Goal: Task Accomplishment & Management: Use online tool/utility

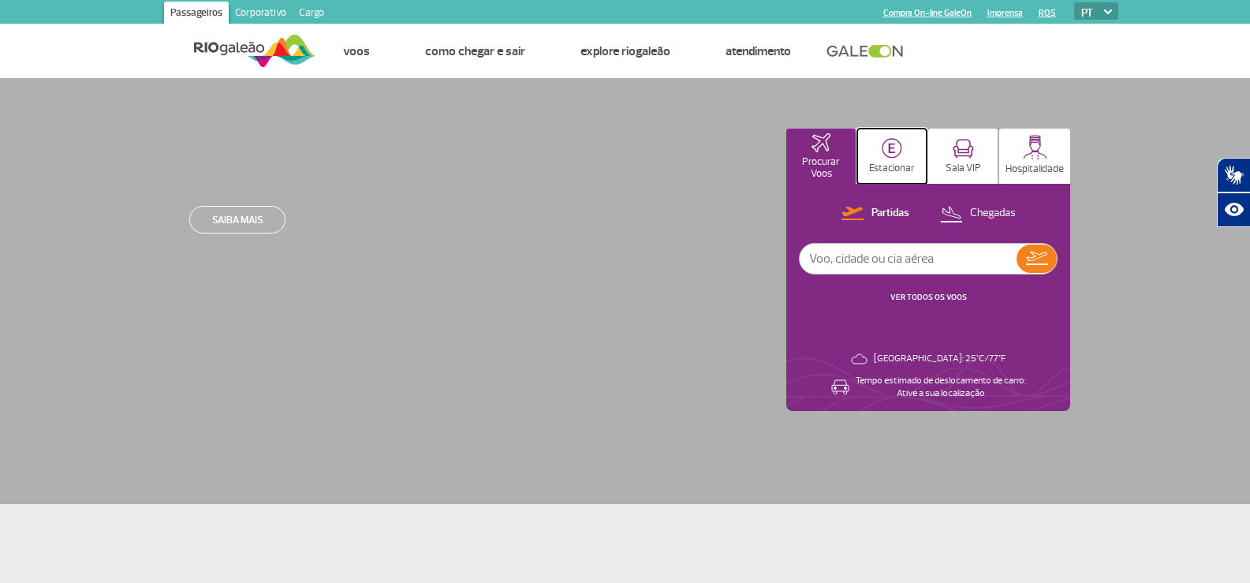
click at [888, 150] on img at bounding box center [892, 148] width 21 height 21
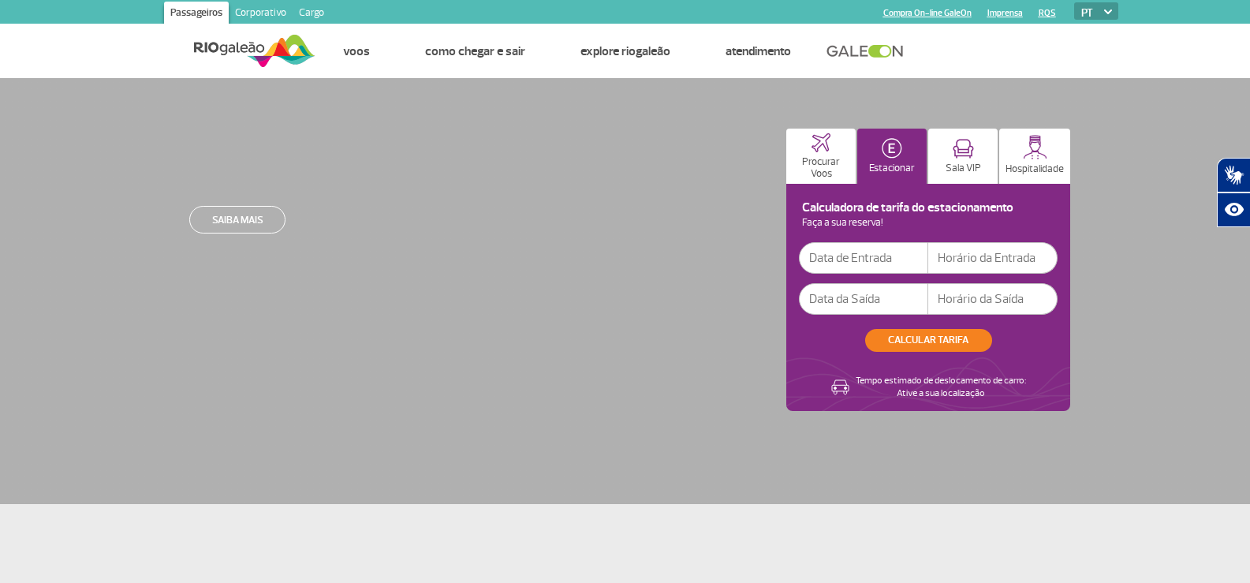
click at [894, 267] on input "text" at bounding box center [863, 258] width 129 height 32
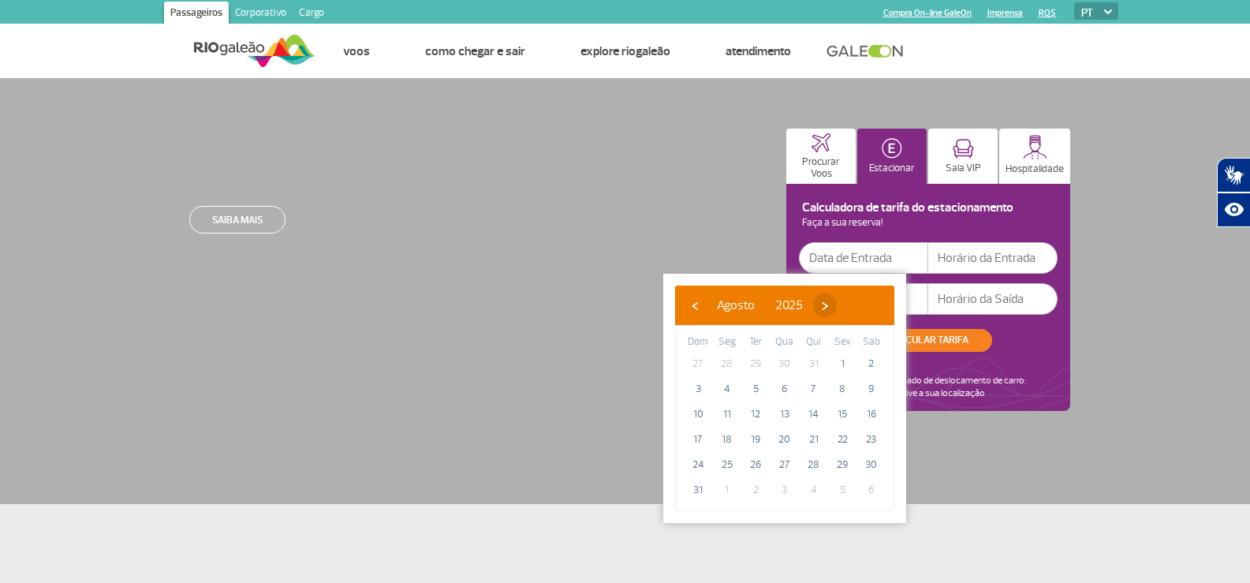
click at [837, 300] on span "›" at bounding box center [825, 305] width 24 height 24
click at [851, 300] on span "›" at bounding box center [839, 305] width 24 height 24
click at [842, 297] on span "›" at bounding box center [830, 305] width 24 height 24
click at [727, 430] on span "17" at bounding box center [727, 439] width 25 height 25
type input "[DATE]"
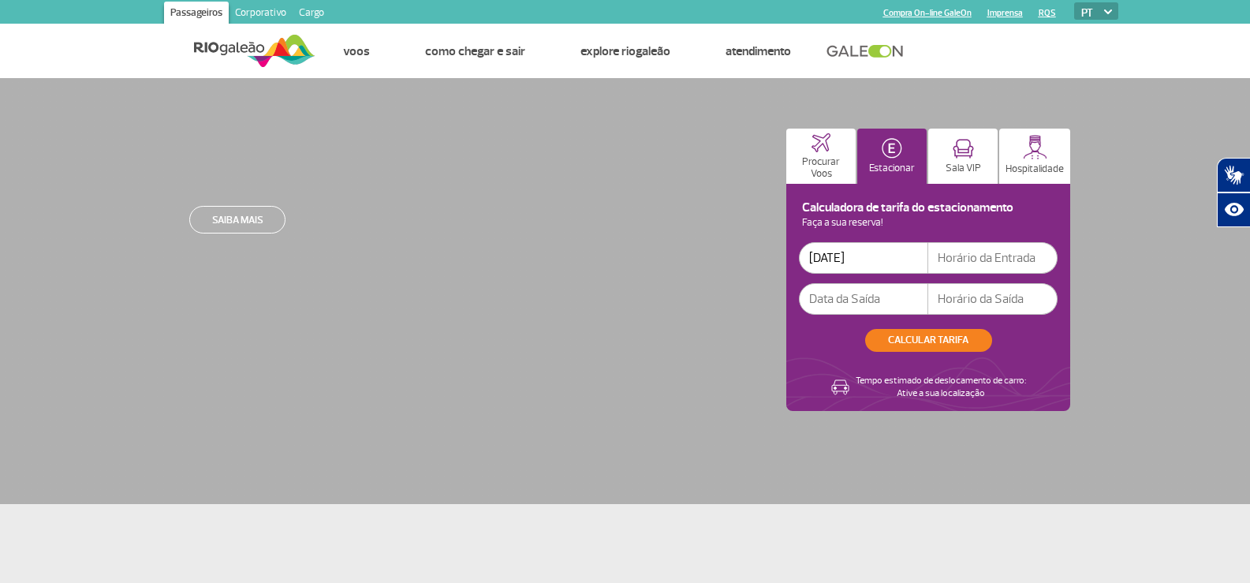
click at [966, 263] on input "text" at bounding box center [992, 258] width 129 height 32
type input "06:00"
click at [883, 297] on input "text" at bounding box center [863, 299] width 129 height 32
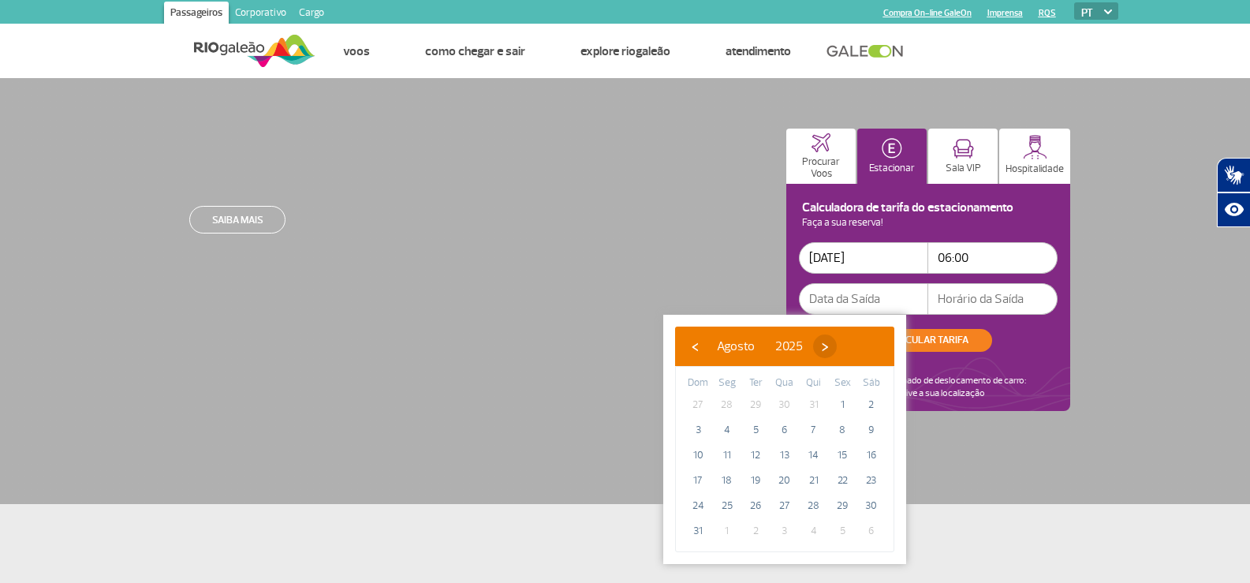
click at [837, 349] on span "›" at bounding box center [825, 346] width 24 height 24
click at [851, 349] on span "›" at bounding box center [839, 346] width 24 height 24
click at [842, 349] on span "›" at bounding box center [830, 346] width 24 height 24
click at [811, 501] on span "27" at bounding box center [813, 505] width 25 height 25
type input "[DATE]"
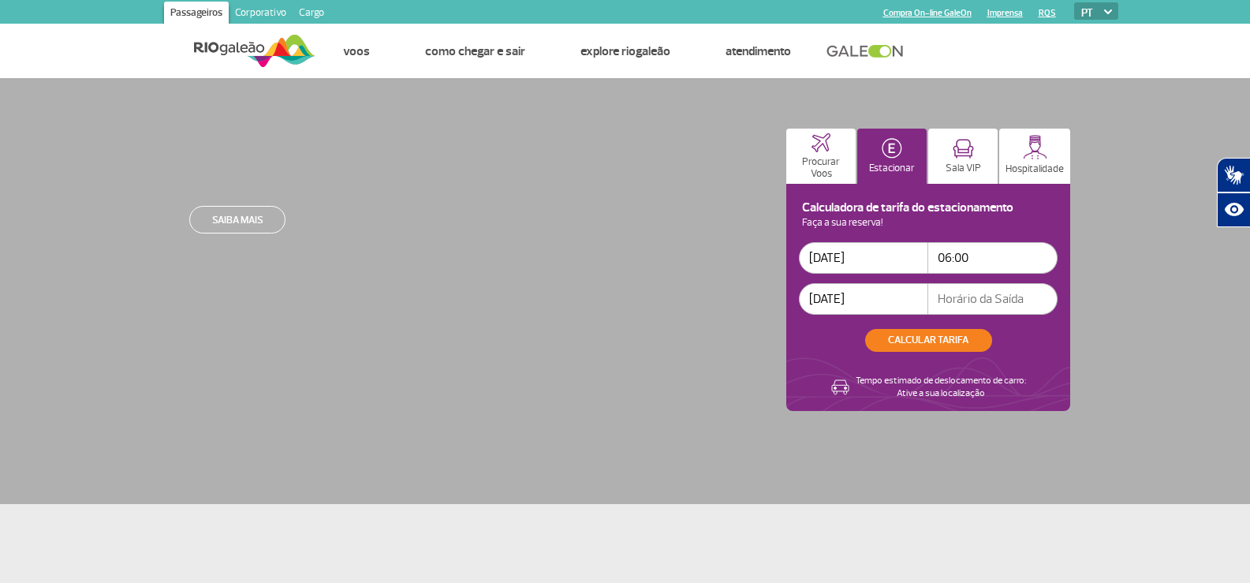
click at [950, 291] on input "text" at bounding box center [992, 299] width 129 height 32
type input "6"
type input "06:00"
click at [935, 335] on button "CALCULAR TARIFA" at bounding box center [928, 340] width 127 height 23
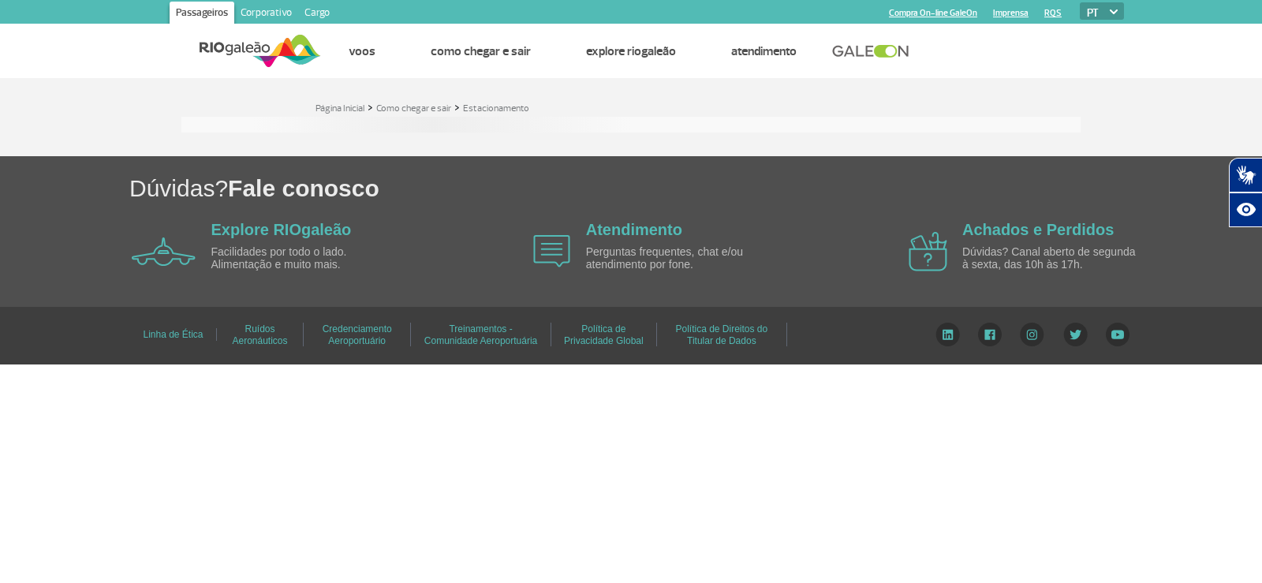
click at [663, 427] on body "Passageiros Corporativo Cargo Compra On-line GaleOn Imprensa RQS PT ENG ESP Pág…" at bounding box center [631, 291] width 1262 height 583
click at [407, 452] on body "Passageiros Corporativo Cargo Compra On-line GaleOn Imprensa RQS PT ENG ESP Pág…" at bounding box center [631, 291] width 1262 height 583
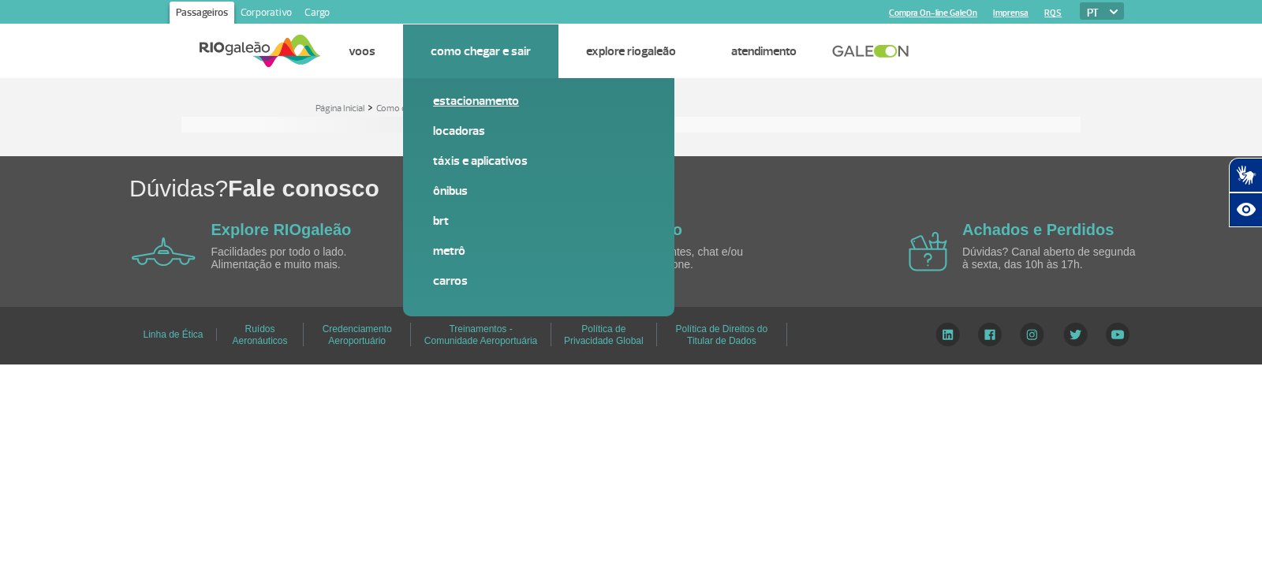
click at [472, 104] on link "Estacionamento" at bounding box center [538, 100] width 211 height 17
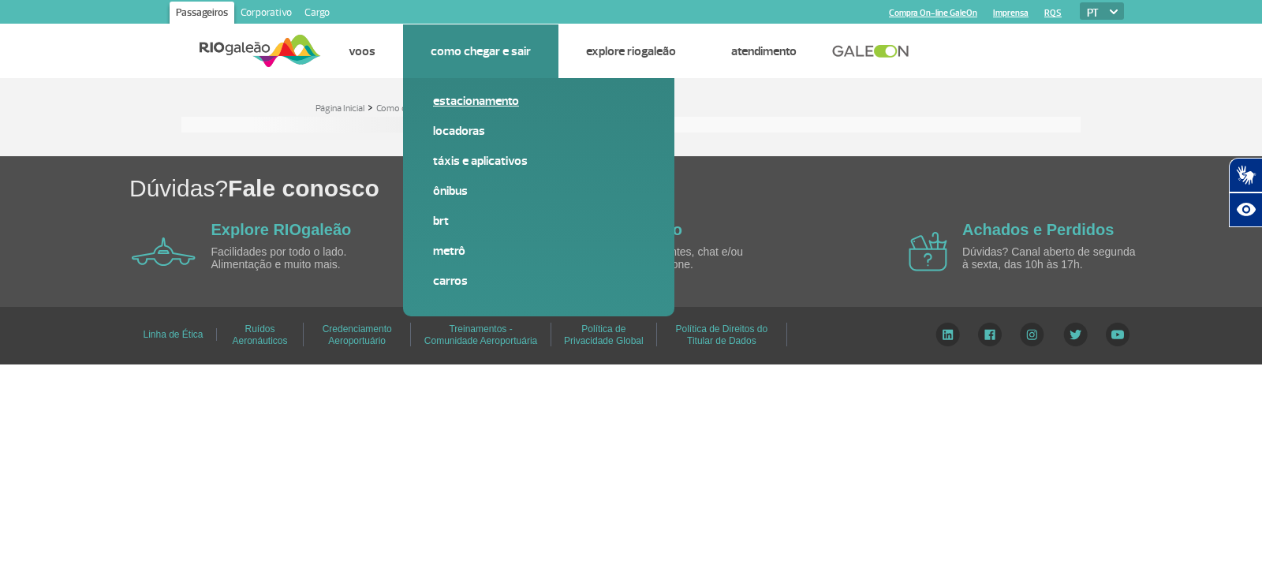
click at [472, 104] on link "Estacionamento" at bounding box center [538, 100] width 211 height 17
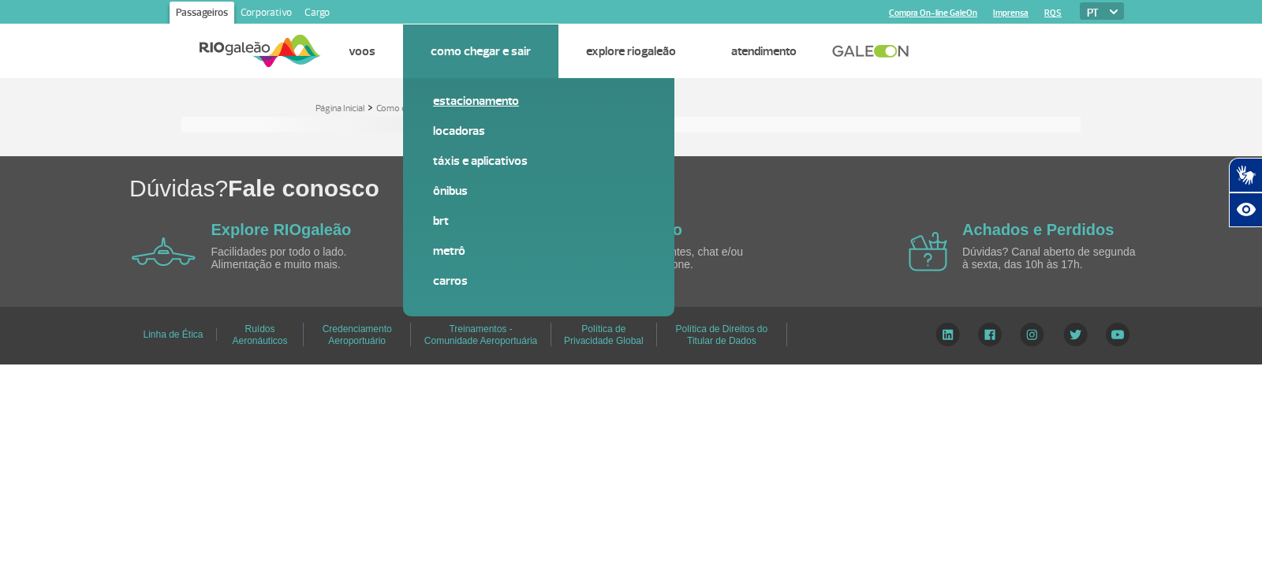
click at [472, 104] on link "Estacionamento" at bounding box center [538, 100] width 211 height 17
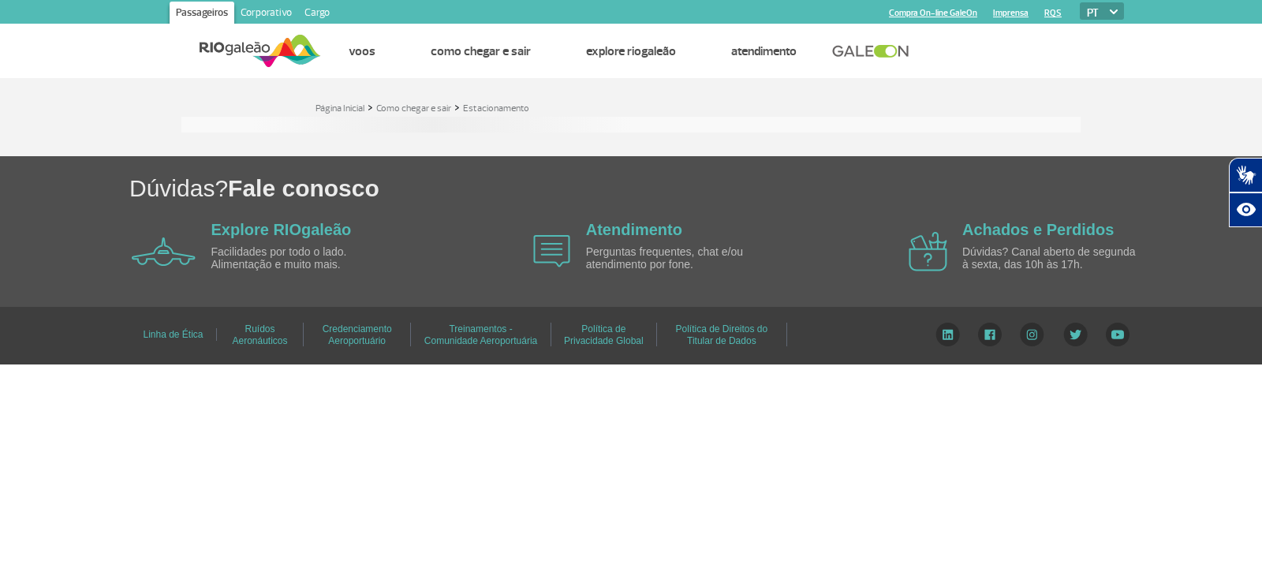
click at [211, 462] on body "Passageiros Corporativo Cargo Compra On-line GaleOn Imprensa RQS PT ENG ESP Pág…" at bounding box center [631, 291] width 1262 height 583
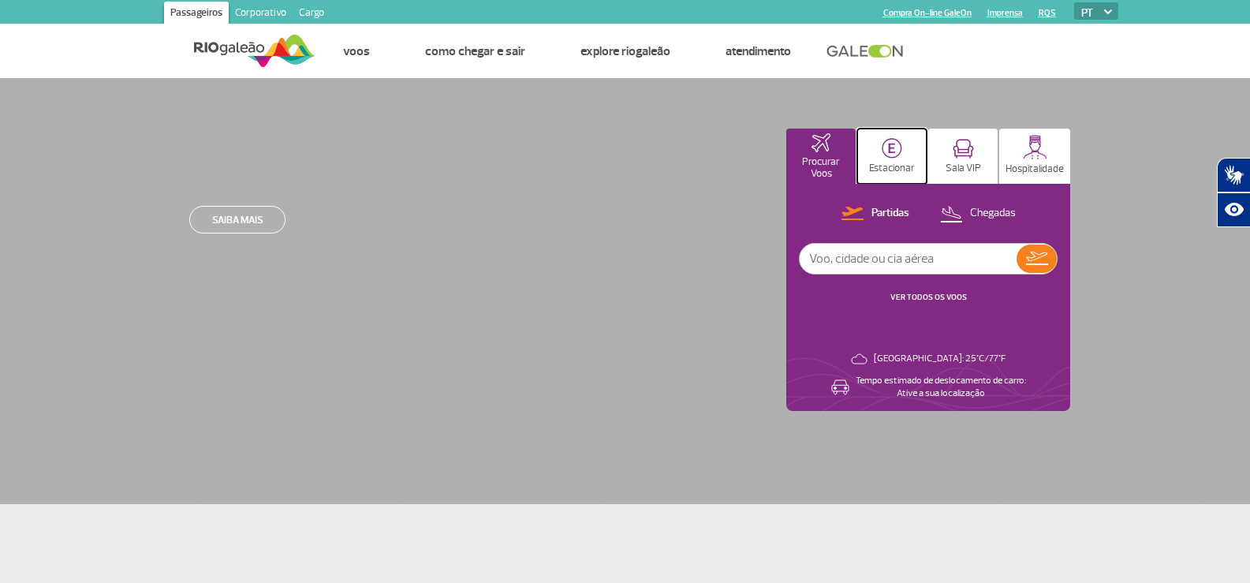
click at [881, 152] on button "Estacionar" at bounding box center [891, 156] width 69 height 55
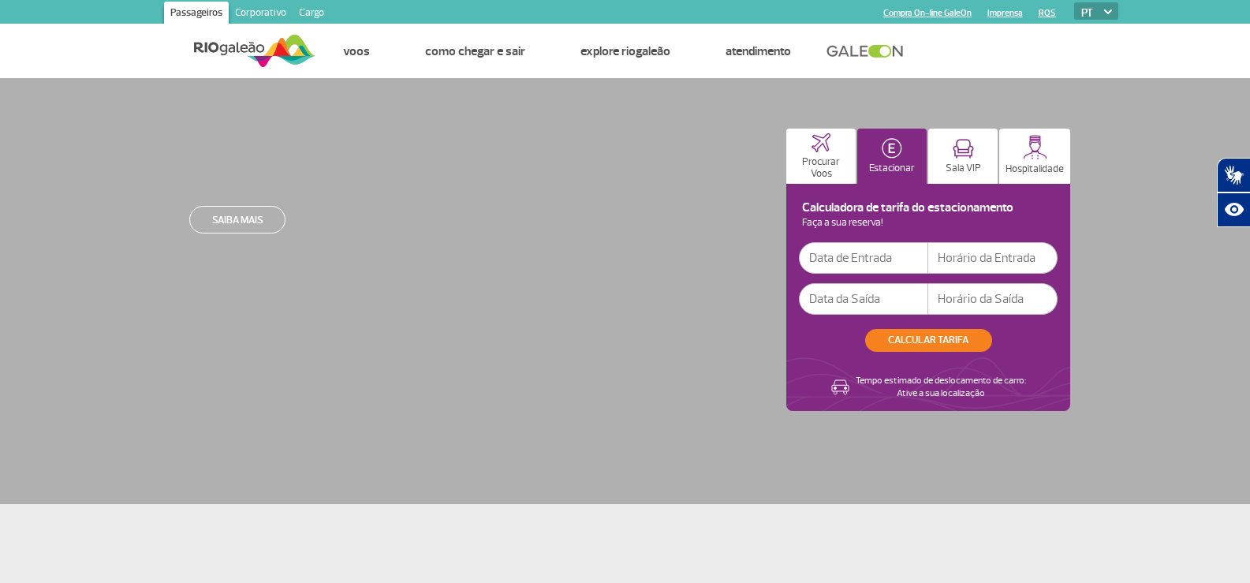
click at [876, 254] on input "text" at bounding box center [863, 258] width 129 height 32
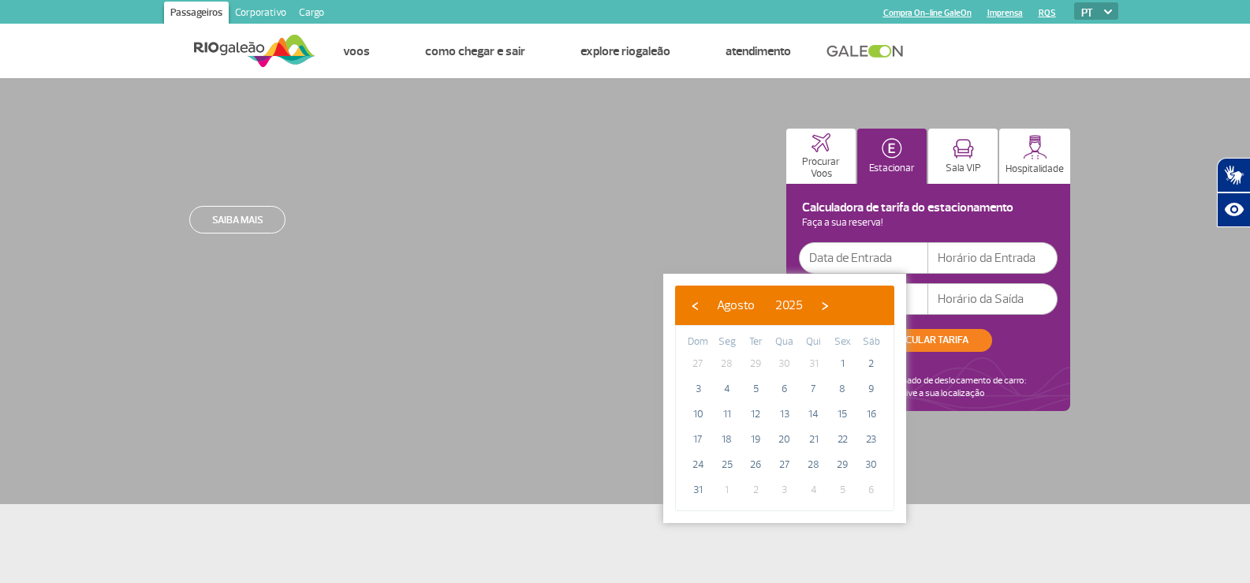
type input "[DATE]"
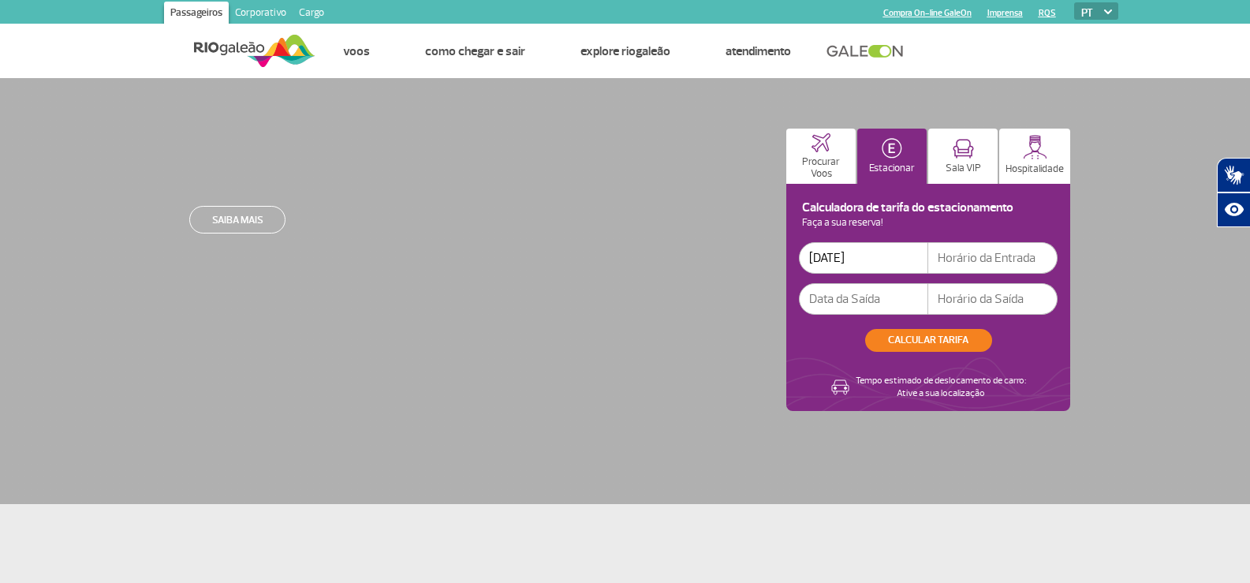
click at [968, 257] on input "text" at bounding box center [992, 258] width 129 height 32
type input "06:00"
click at [884, 309] on input "text" at bounding box center [863, 299] width 129 height 32
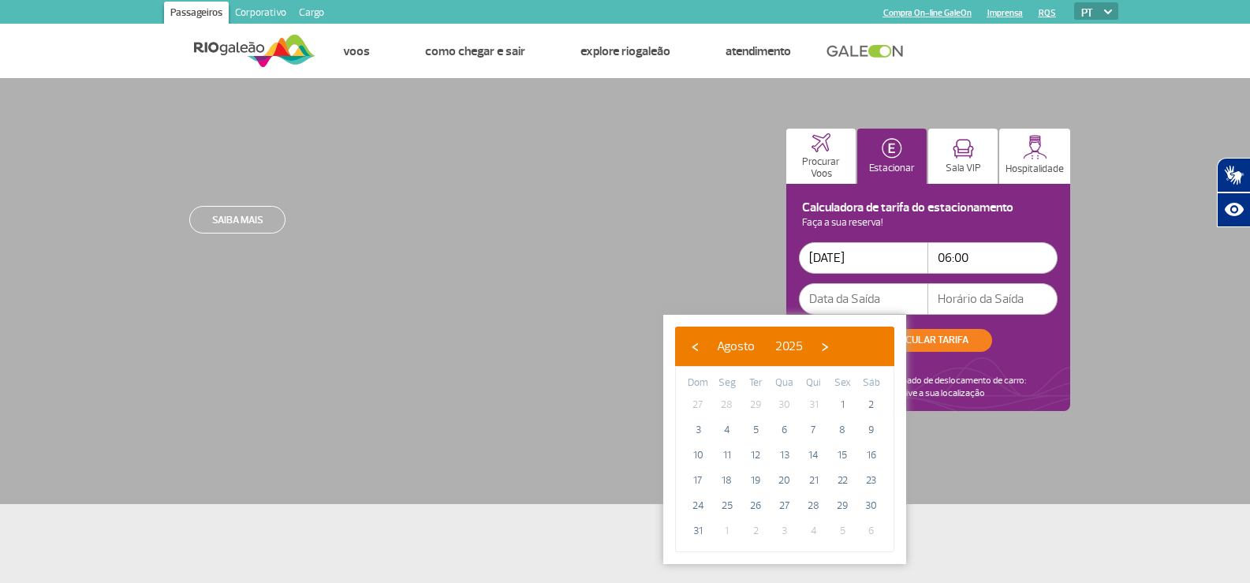
type input "[DATE]"
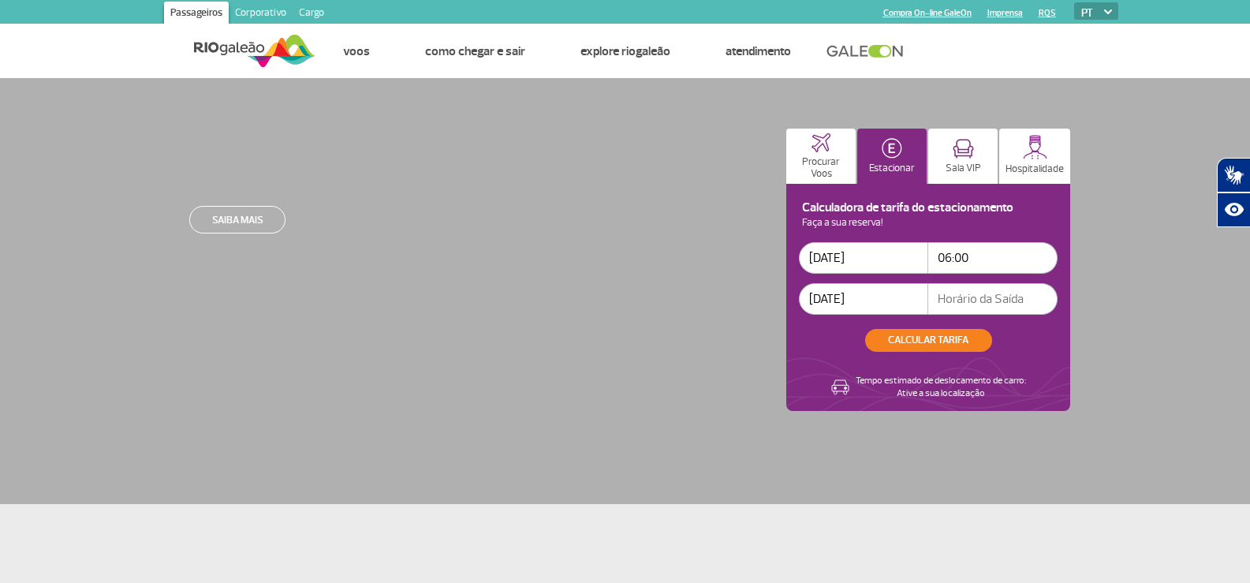
click at [959, 300] on input "text" at bounding box center [992, 299] width 129 height 32
type input "06:00"
click at [951, 335] on button "CALCULAR TARIFA" at bounding box center [928, 340] width 127 height 23
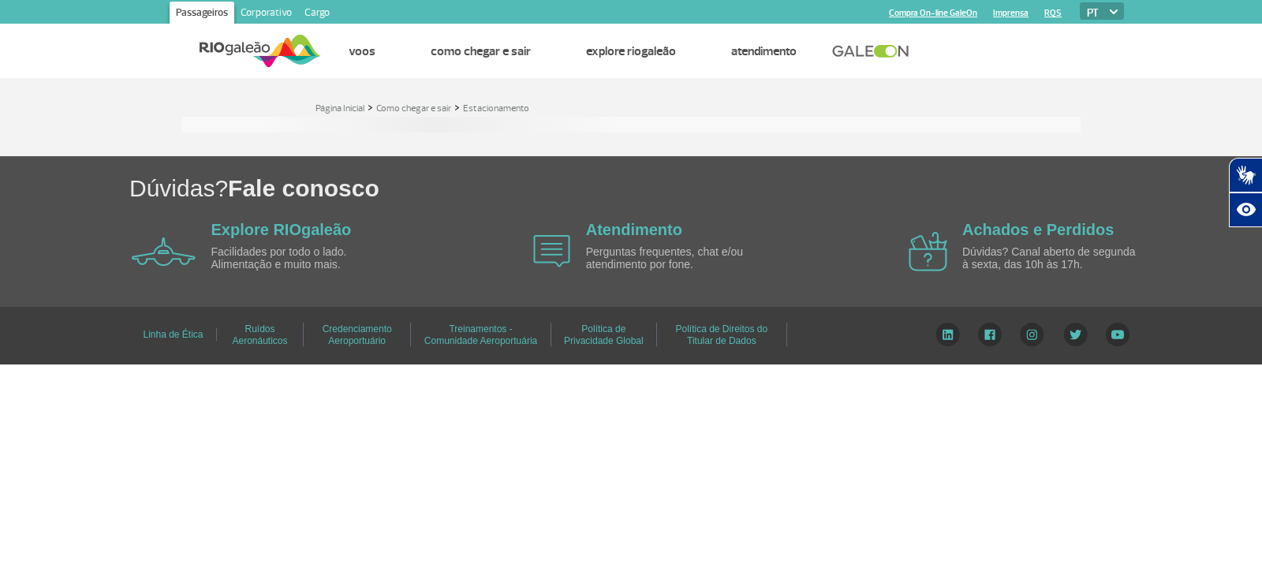
click at [555, 435] on body "Passageiros Corporativo Cargo Compra On-line GaleOn Imprensa RQS PT ENG ESP Pág…" at bounding box center [631, 291] width 1262 height 583
